Goal: Task Accomplishment & Management: Manage account settings

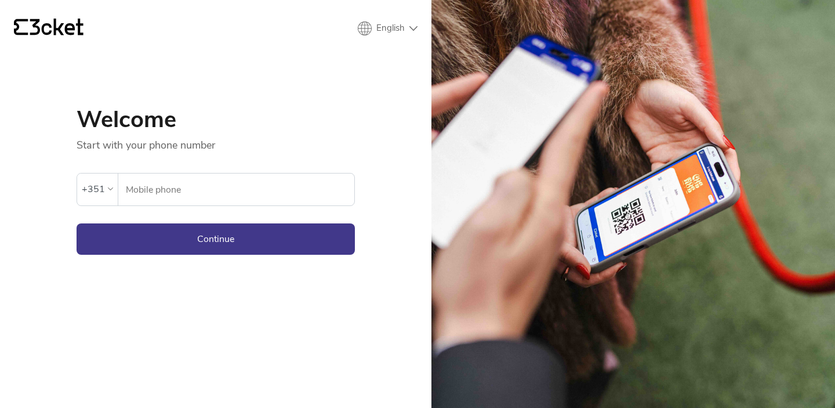
type input "964948293"
click at [236, 238] on button "Continue" at bounding box center [216, 238] width 278 height 31
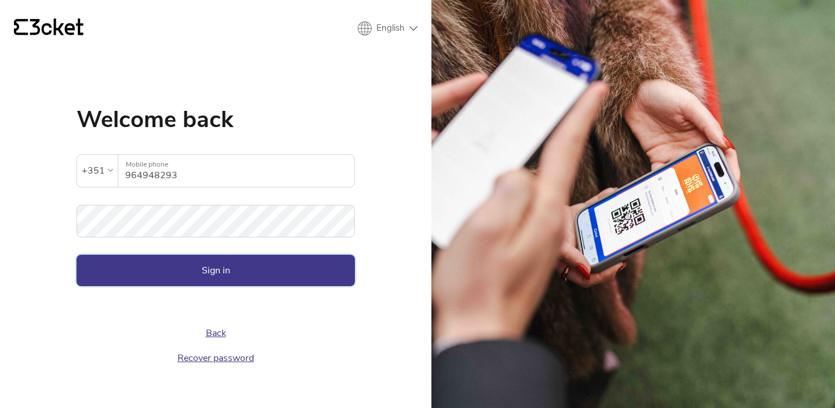
click at [291, 273] on button "Sign in" at bounding box center [216, 270] width 278 height 31
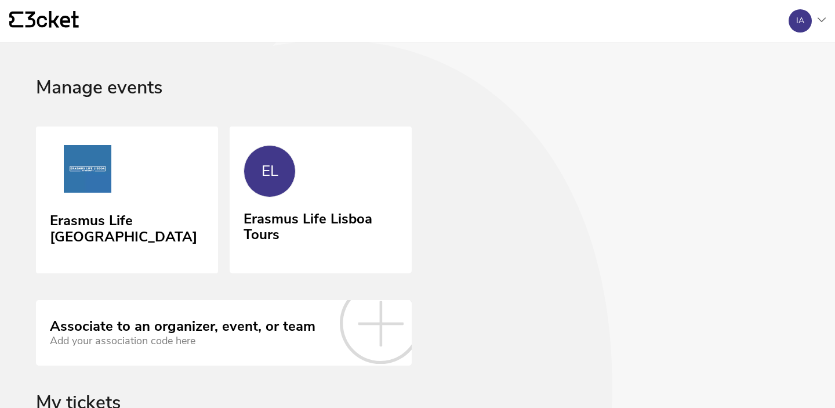
click at [279, 173] on div "EL" at bounding box center [270, 171] width 52 height 52
